Goal: Check status: Check status

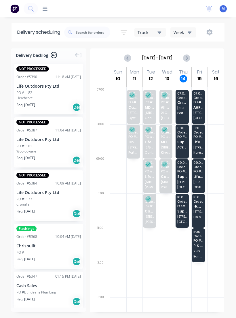
click at [185, 216] on span "[STREET_ADDRESS][PERSON_NAME]" at bounding box center [182, 215] width 10 height 3
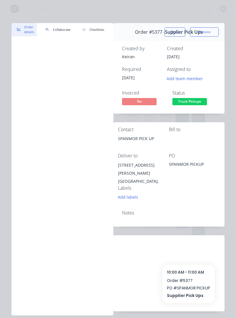
click at [178, 33] on button "Close" at bounding box center [174, 31] width 21 height 9
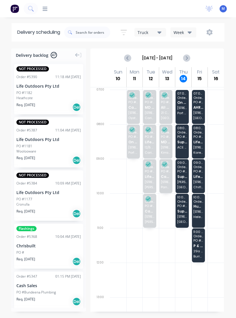
click at [185, 110] on div "07:00 - 08:00 Order # 5371 On Point Building Pty Ltd [STREET_ADDRESS]" at bounding box center [182, 107] width 13 height 34
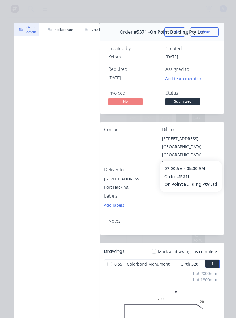
click at [176, 32] on button "Close" at bounding box center [174, 31] width 21 height 9
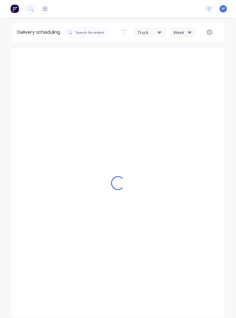
type input "[DATE] - [DATE]"
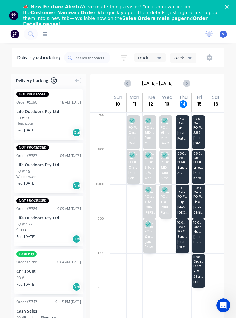
click at [185, 134] on span "[STREET_ADDRESS]" at bounding box center [182, 132] width 10 height 3
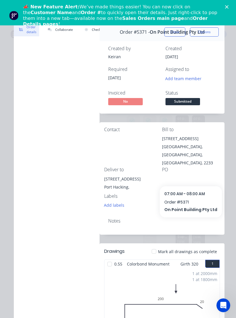
click at [68, 33] on button "Collaborate" at bounding box center [59, 29] width 33 height 13
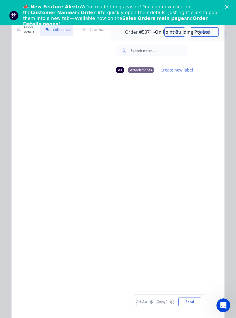
click at [59, 29] on button "Collaborate" at bounding box center [56, 29] width 33 height 13
click at [180, 30] on button "Close" at bounding box center [174, 31] width 21 height 9
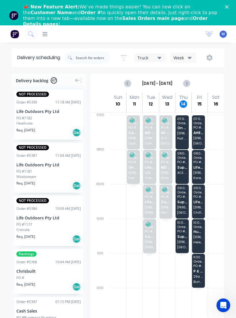
click at [181, 143] on div "07:00 - 08:00 Order # 5371 On Point Building Pty Ltd [STREET_ADDRESS]" at bounding box center [182, 132] width 13 height 34
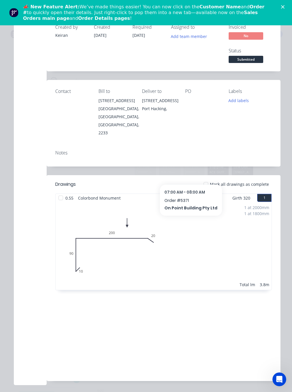
scroll to position [21, 0]
